Goal: Transaction & Acquisition: Purchase product/service

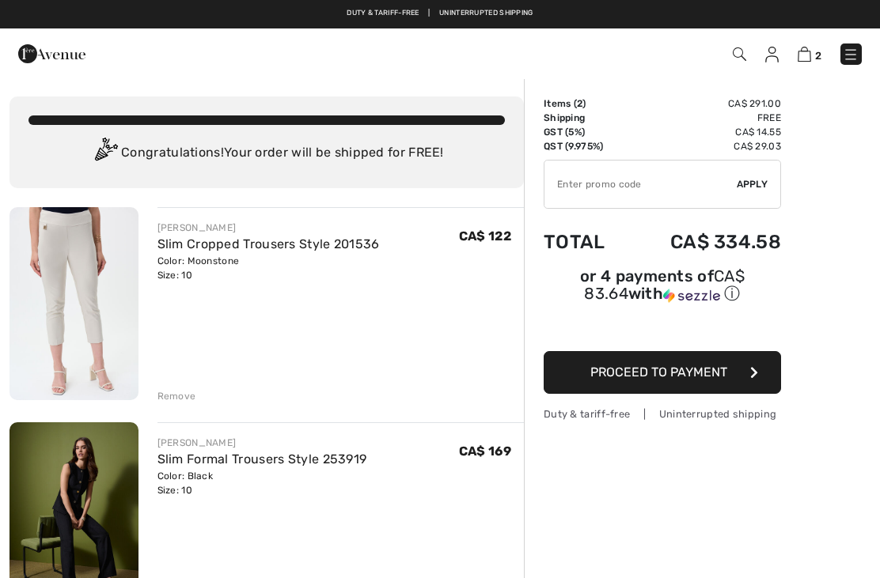
click at [677, 373] on span "Proceed to Payment" at bounding box center [658, 372] width 137 height 15
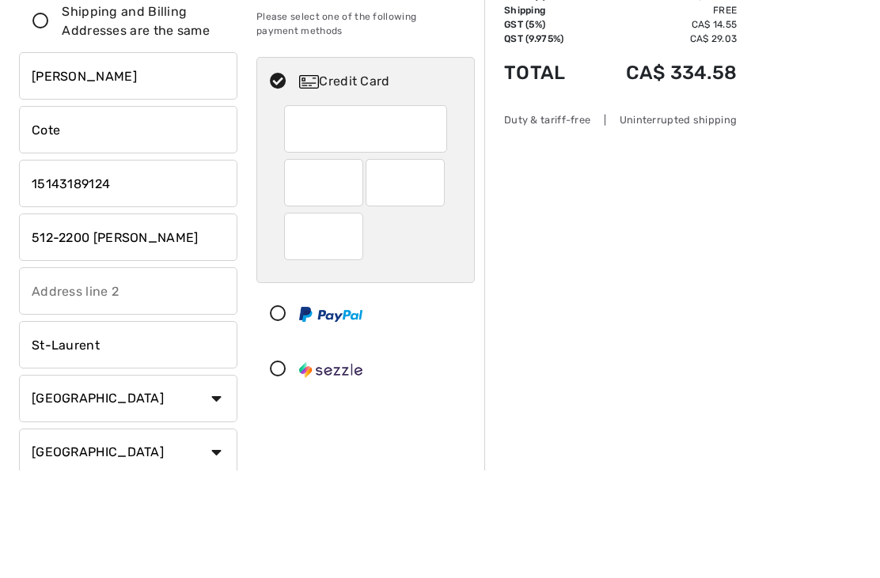
scroll to position [123, 0]
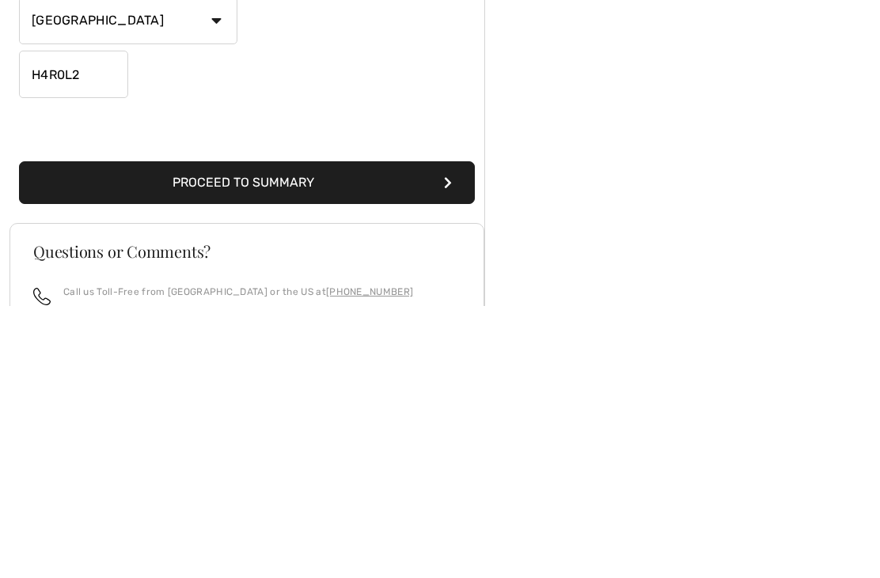
click at [413, 433] on button "Proceed to Summary" at bounding box center [247, 454] width 456 height 43
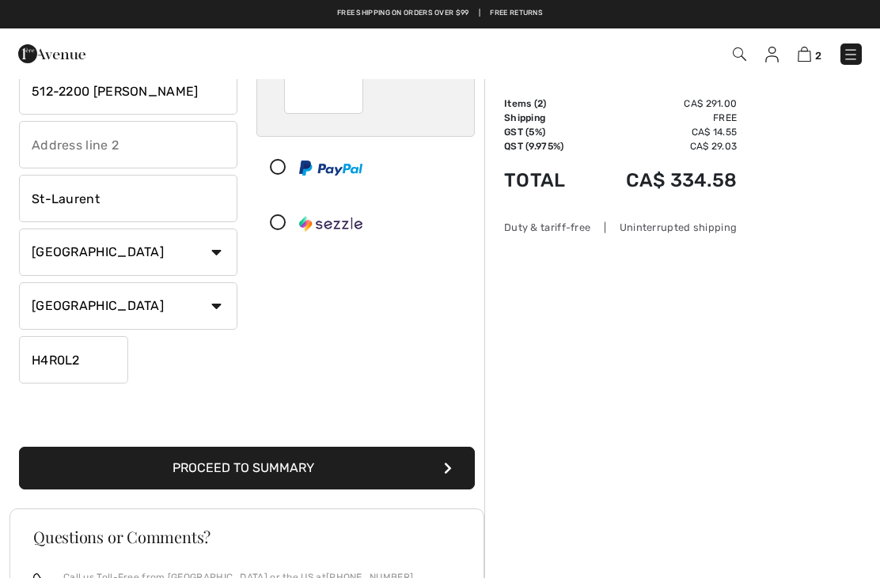
scroll to position [268, 0]
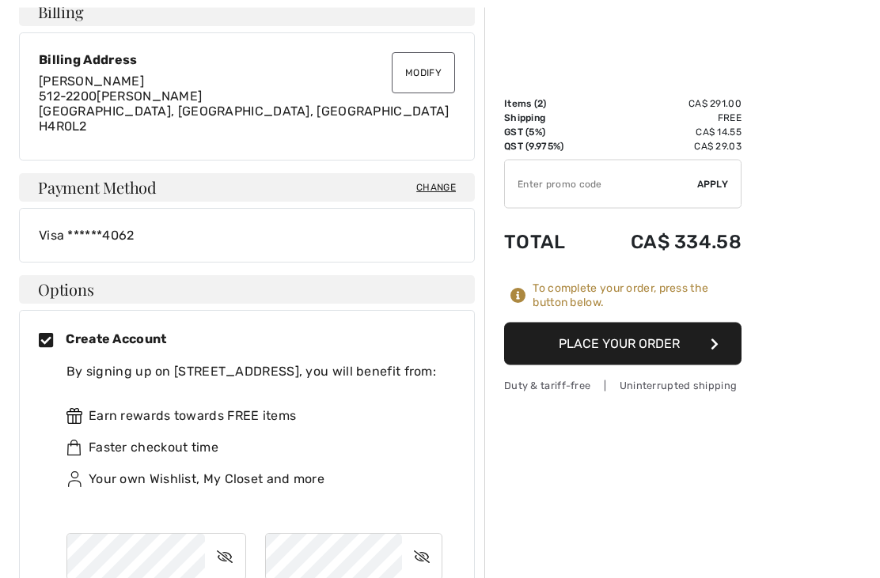
scroll to position [482, 0]
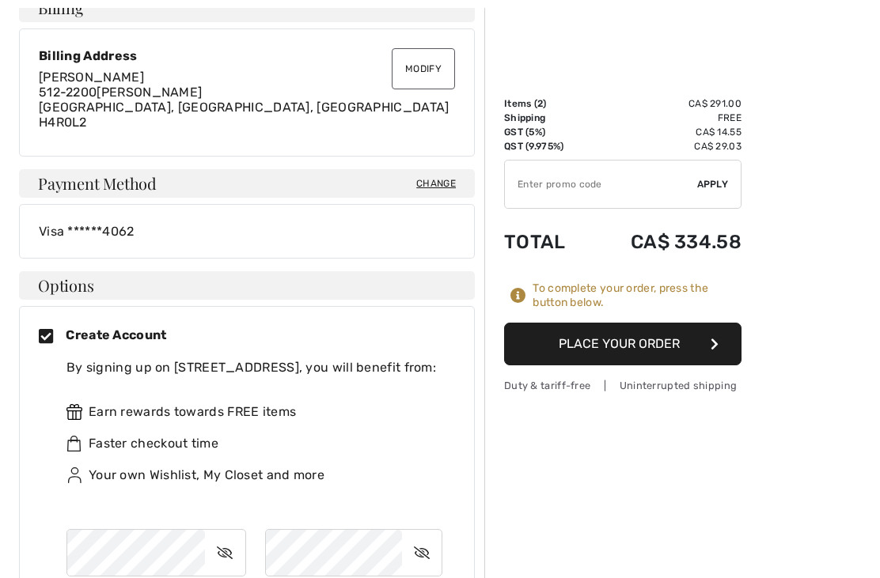
click at [52, 339] on icon at bounding box center [52, 337] width 27 height 17
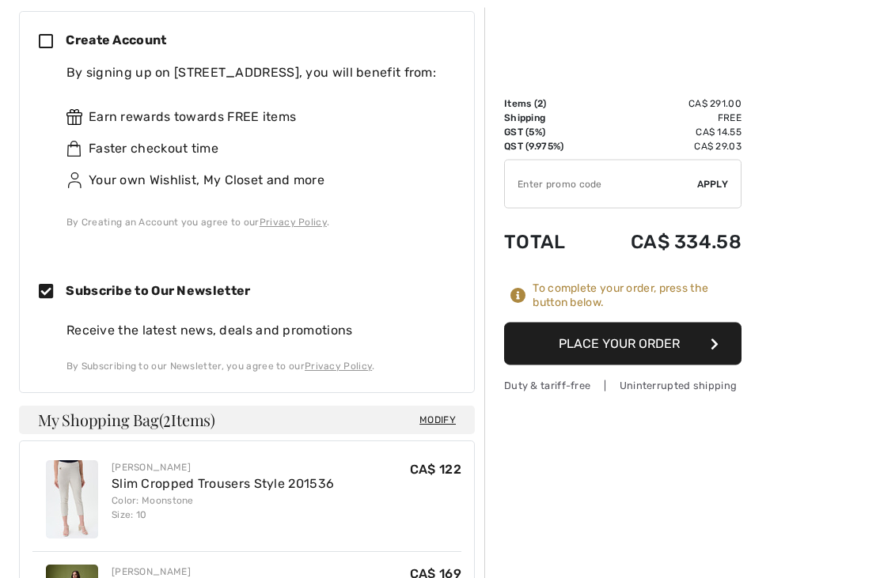
click at [54, 293] on icon at bounding box center [52, 293] width 27 height 17
checkbox input "false"
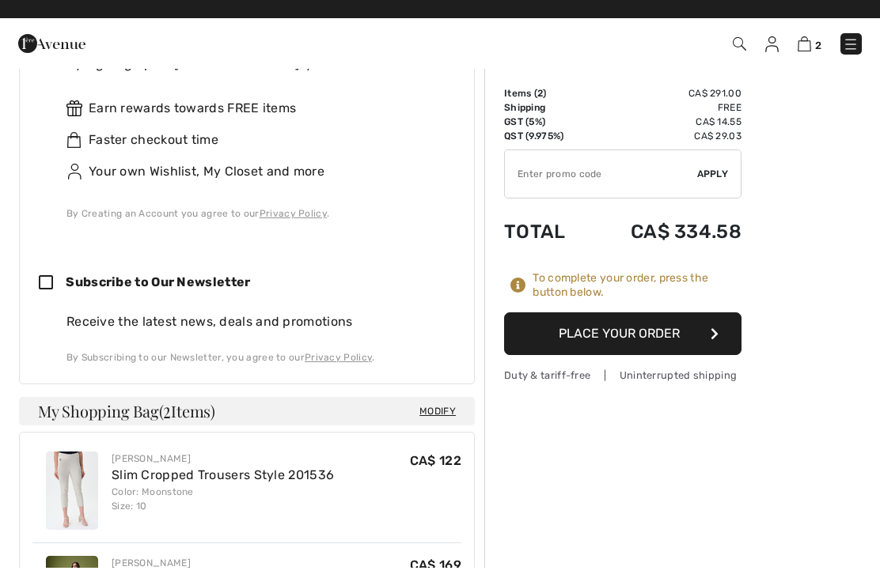
scroll to position [759, 0]
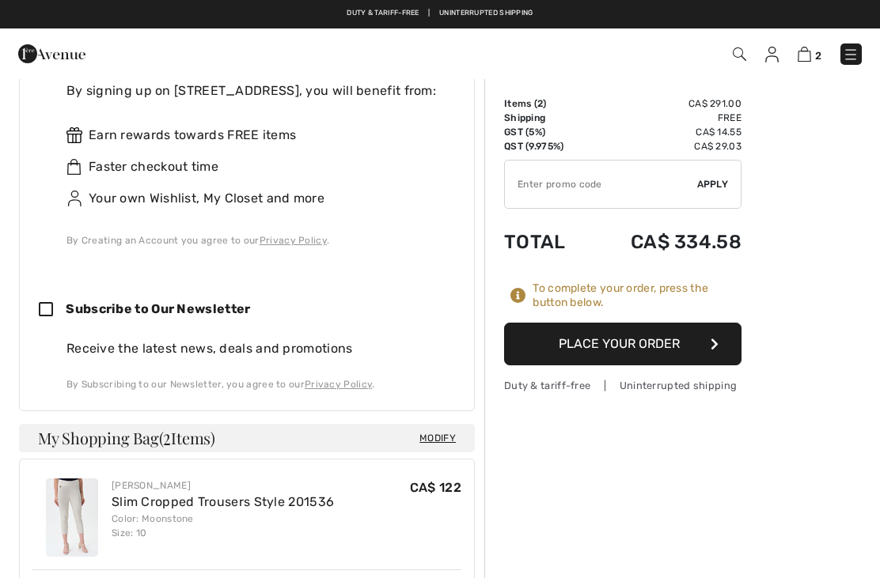
click at [650, 350] on button "Place Your Order" at bounding box center [622, 344] width 237 height 43
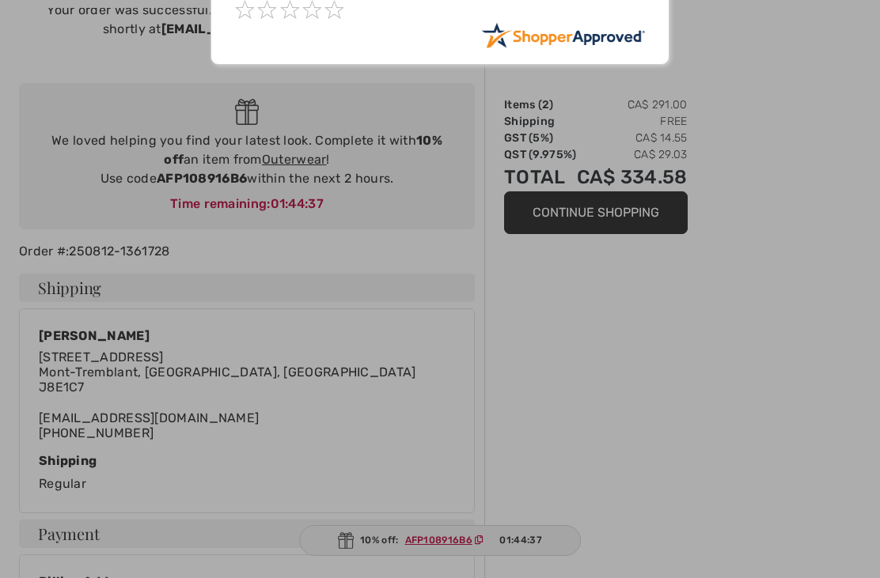
scroll to position [132, 0]
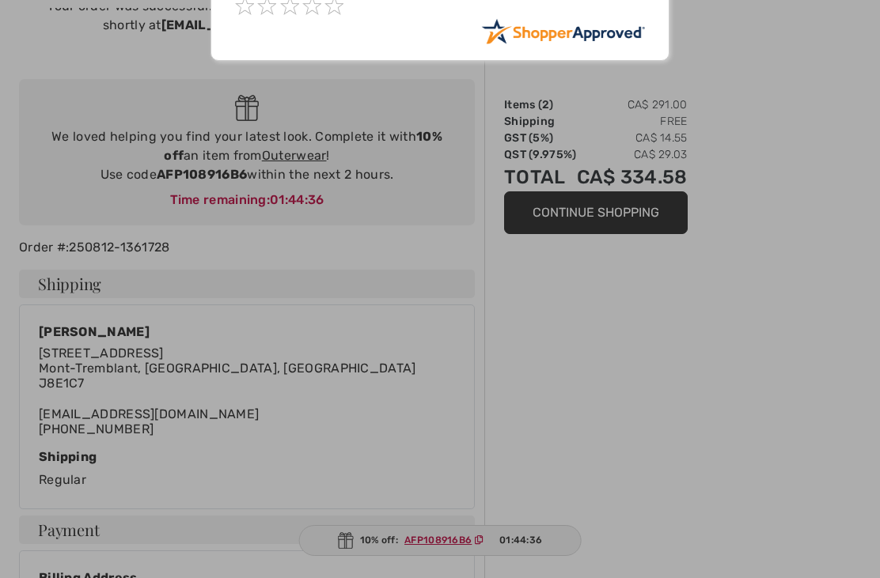
click at [754, 328] on div at bounding box center [440, 289] width 880 height 578
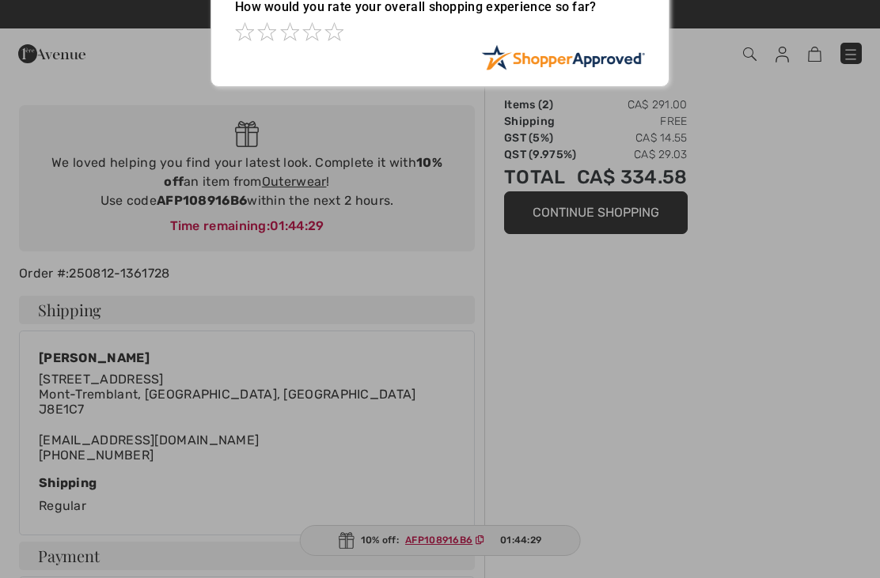
scroll to position [105, 0]
click at [297, 191] on div at bounding box center [440, 289] width 880 height 578
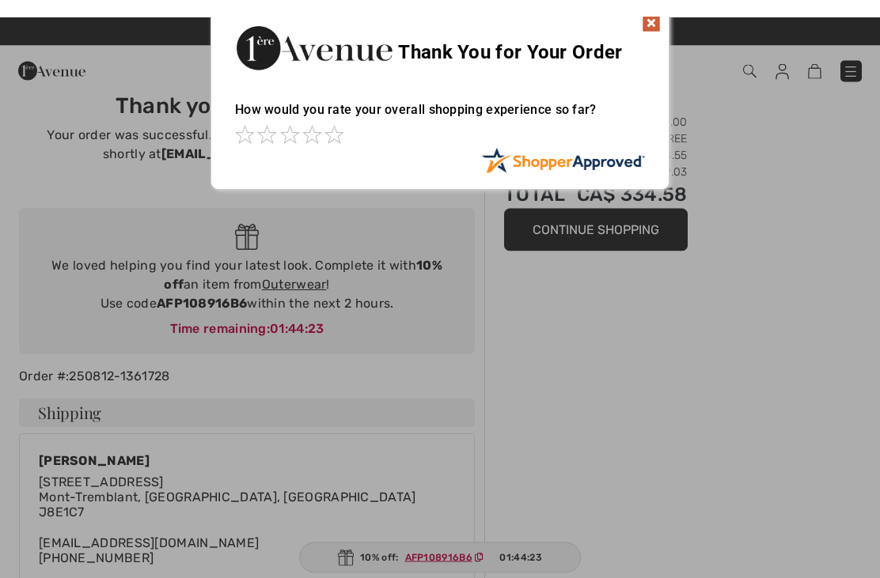
scroll to position [0, 0]
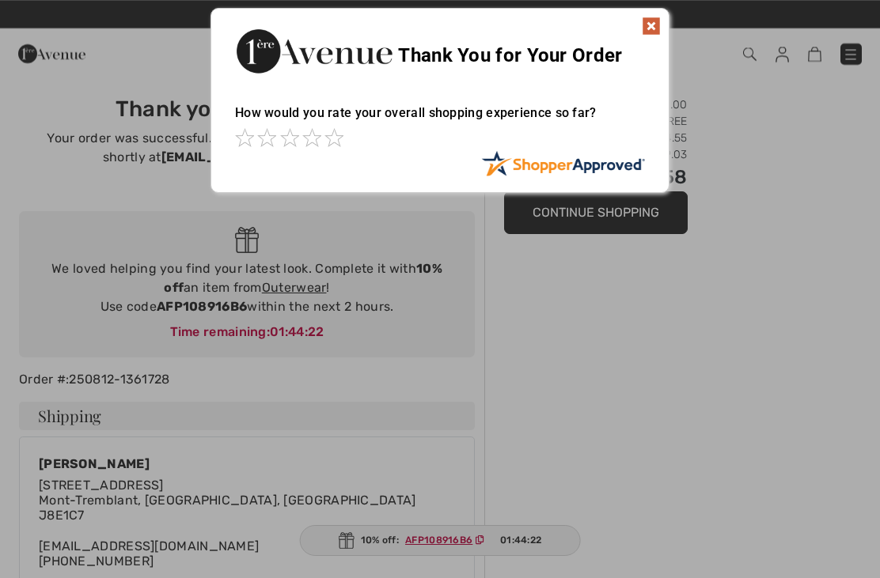
click at [658, 29] on img at bounding box center [650, 26] width 19 height 19
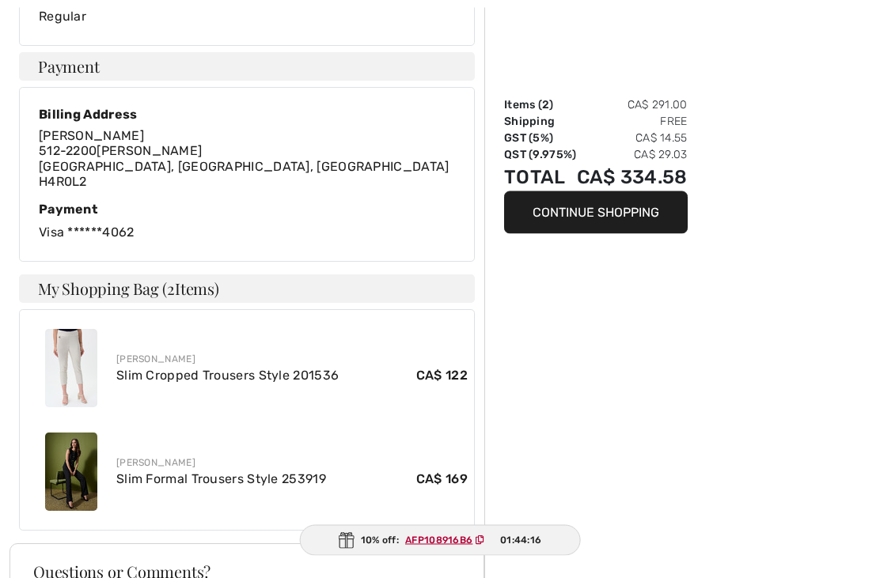
click at [805, 338] on div "Order Summary Items ( 2 ) CA$ 291.00 Shipping Free GST (5%) CA$ 14.55 QST (9.97…" at bounding box center [681, 195] width 395 height 1424
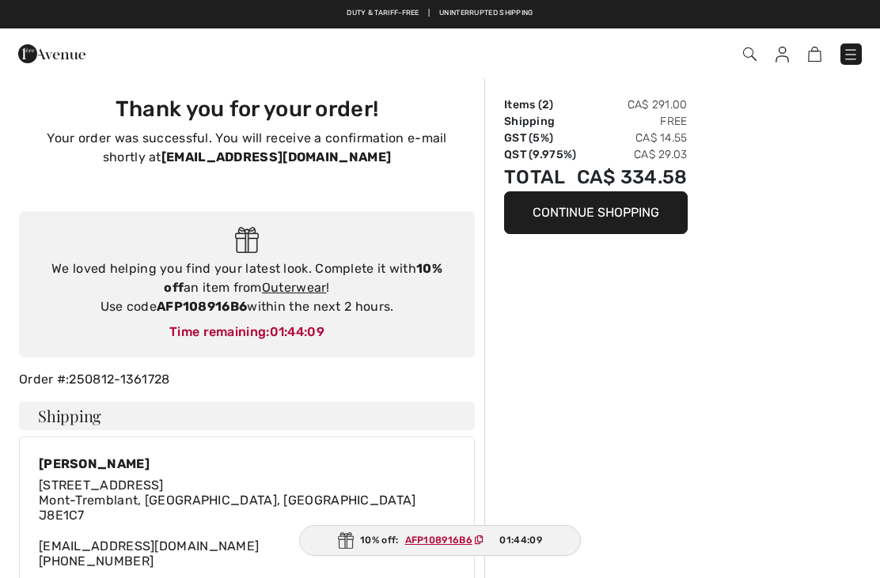
click at [293, 293] on link "Outerwear" at bounding box center [294, 287] width 65 height 15
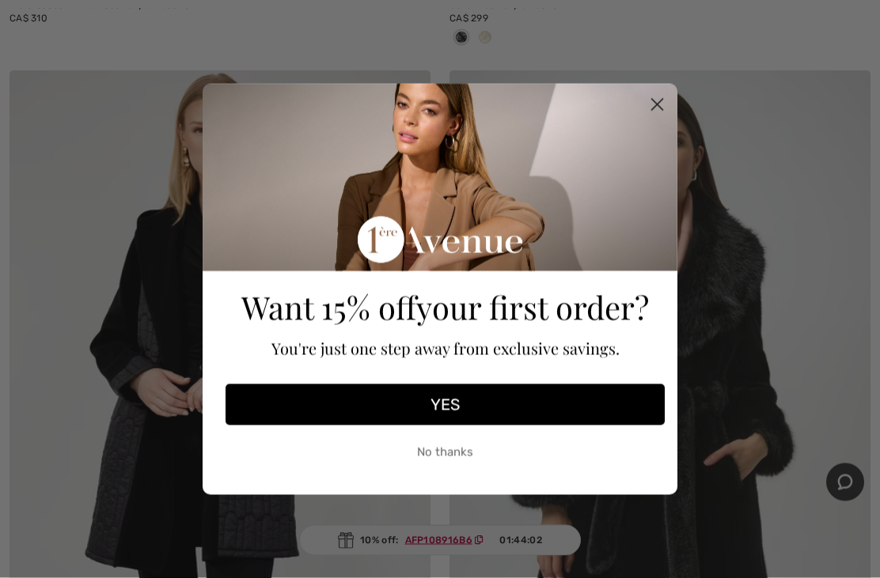
scroll to position [855, 0]
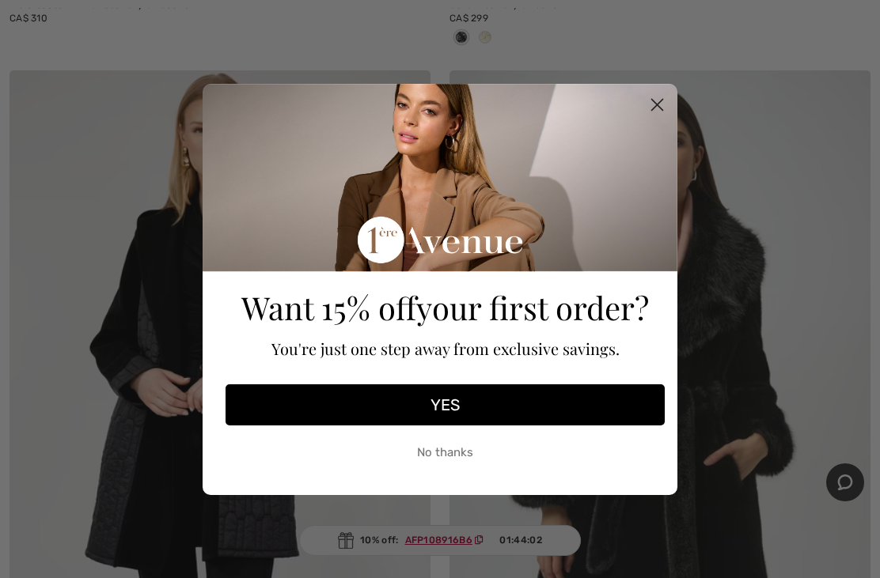
click at [655, 117] on circle "Close dialog" at bounding box center [657, 104] width 26 height 26
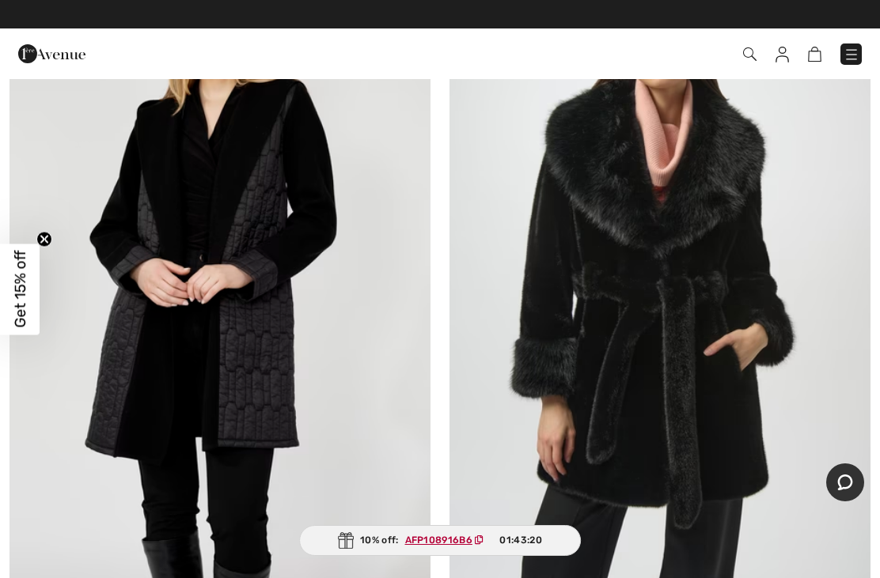
scroll to position [964, 0]
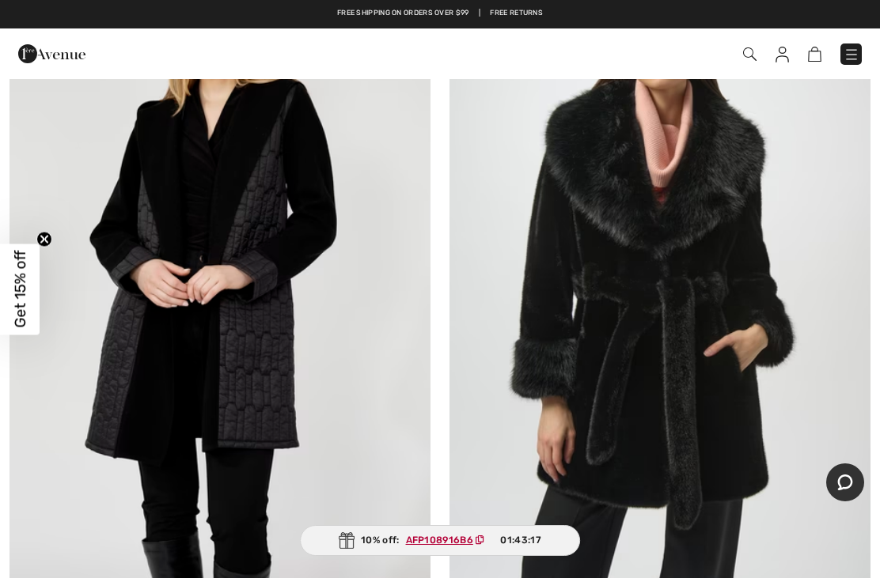
click at [220, 395] on img at bounding box center [219, 276] width 421 height 631
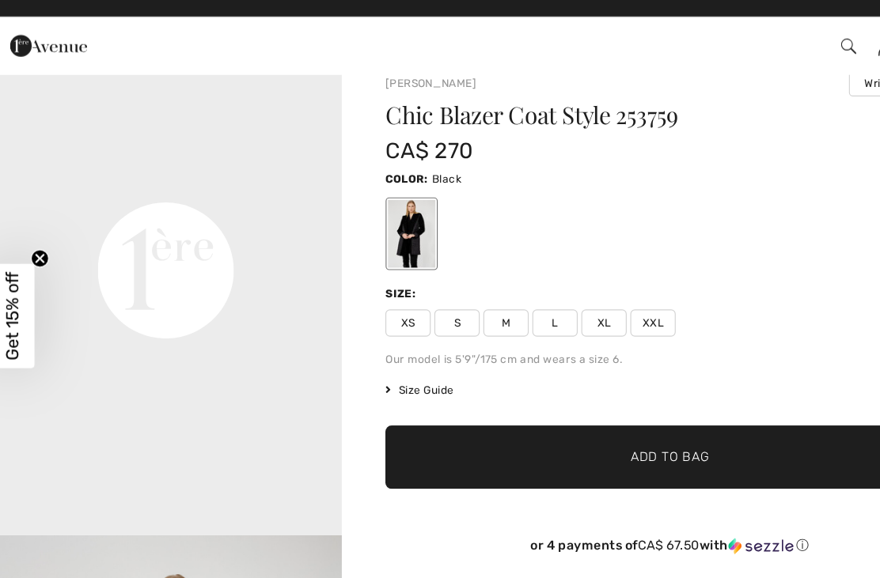
scroll to position [1043, 0]
click at [380, 347] on span "Size Guide" at bounding box center [375, 354] width 59 height 14
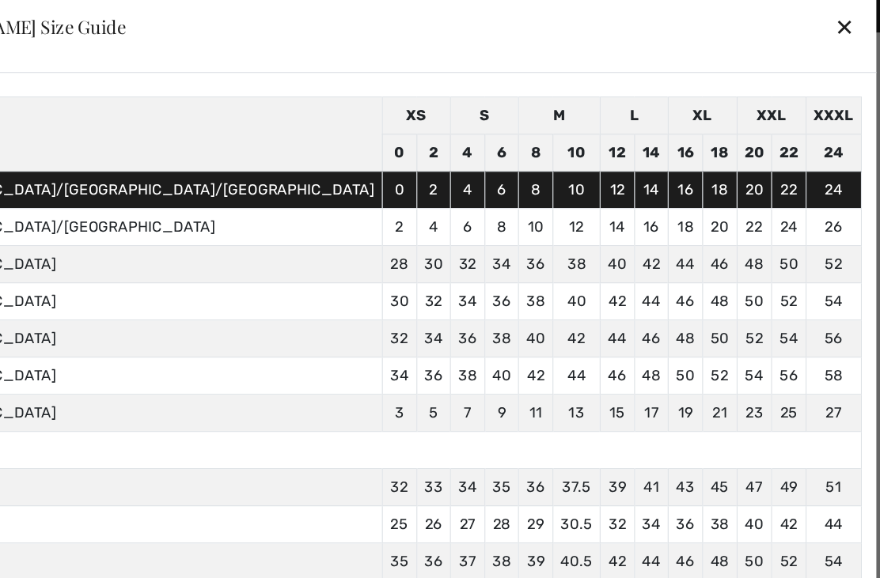
scroll to position [38, 0]
